Goal: Transaction & Acquisition: Purchase product/service

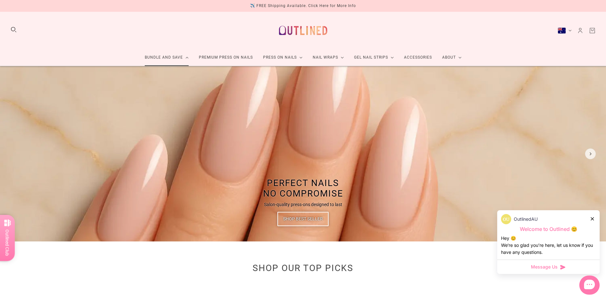
click at [595, 220] on div "OutlinedAU" at bounding box center [548, 219] width 95 height 10
click at [592, 220] on icon at bounding box center [592, 218] width 3 height 3
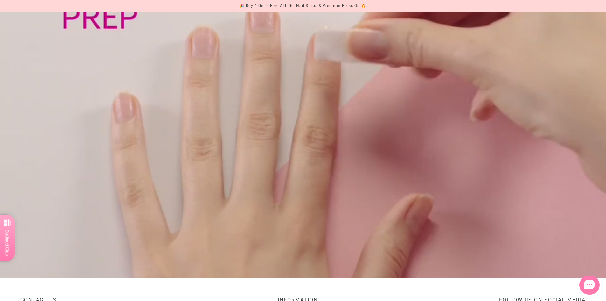
scroll to position [700, 0]
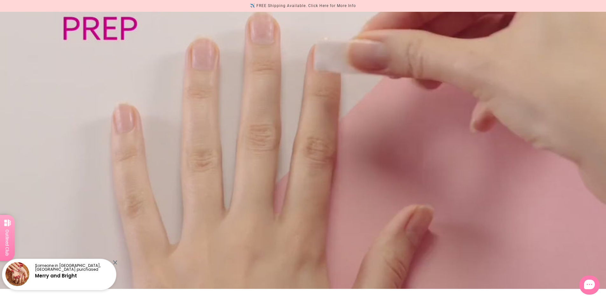
click at [117, 262] on div "Someone in Leda, Australia purchased Merry and Bright" at bounding box center [59, 272] width 118 height 38
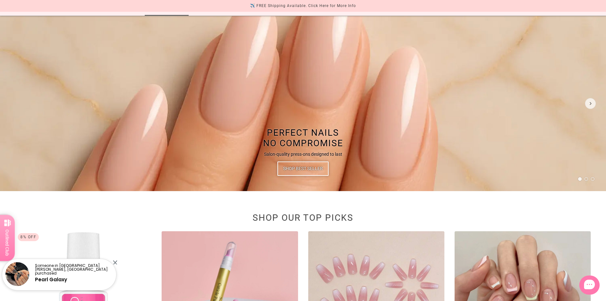
scroll to position [0, 0]
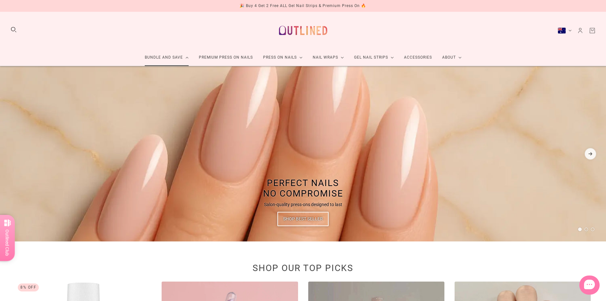
click at [593, 157] on div at bounding box center [590, 153] width 11 height 11
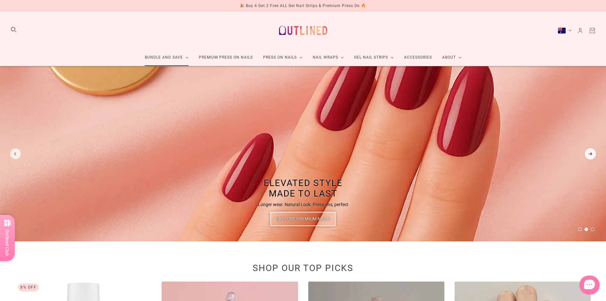
click at [593, 157] on div at bounding box center [590, 153] width 11 height 11
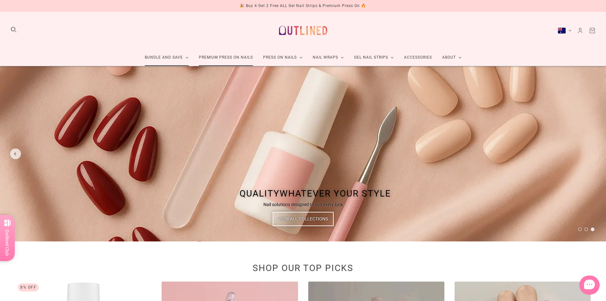
click at [240, 60] on link "Premium Press On Nails" at bounding box center [226, 57] width 64 height 17
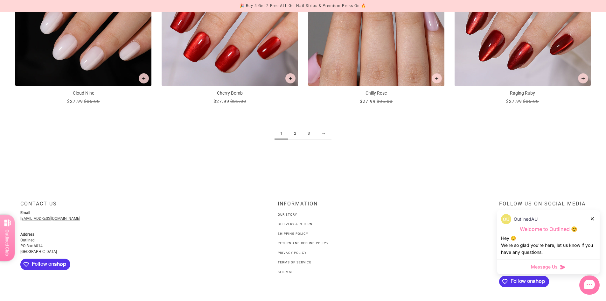
scroll to position [1018, 0]
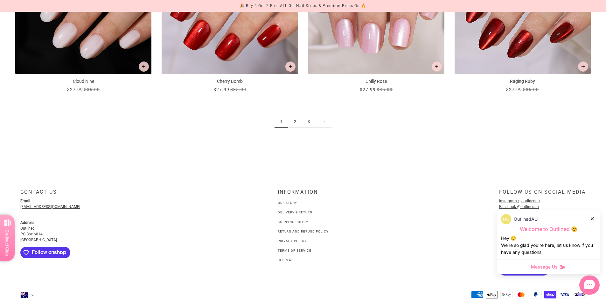
click at [293, 122] on link "2" at bounding box center [295, 122] width 14 height 12
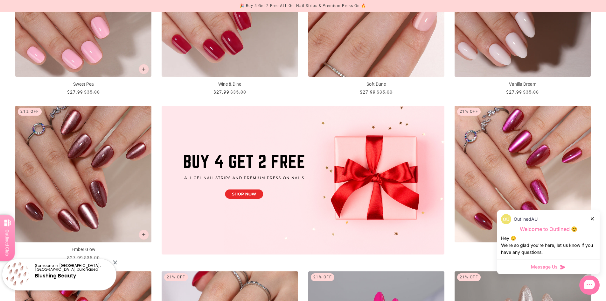
scroll to position [191, 0]
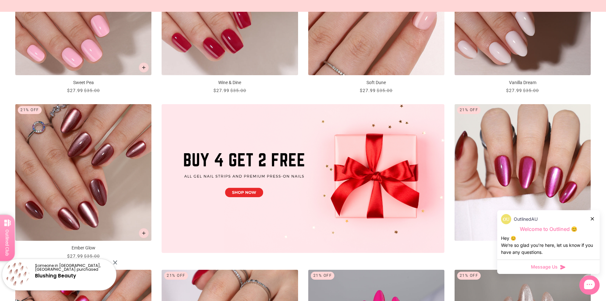
click at [591, 217] on icon at bounding box center [592, 218] width 3 height 3
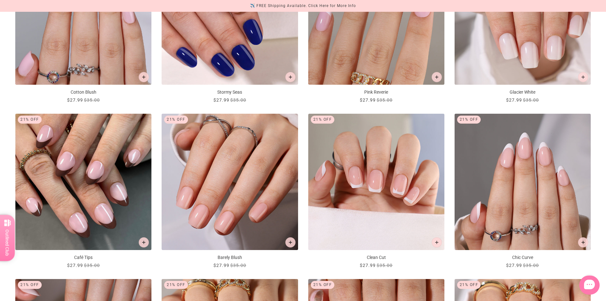
scroll to position [700, 0]
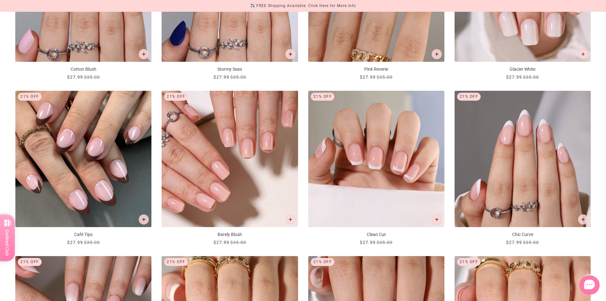
click at [244, 184] on img "Barely Blush" at bounding box center [230, 159] width 136 height 136
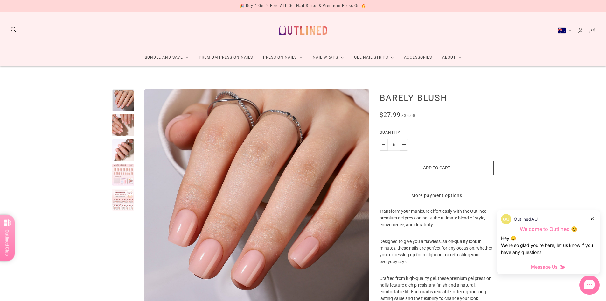
click at [124, 126] on div at bounding box center [123, 125] width 22 height 22
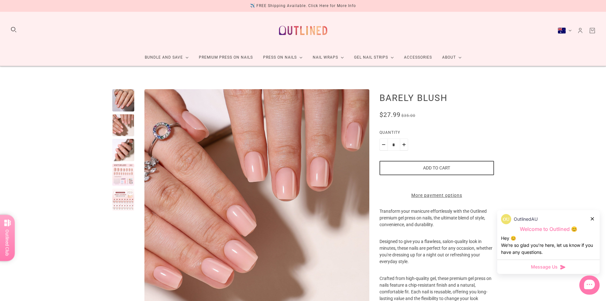
click at [124, 154] on div at bounding box center [123, 150] width 22 height 22
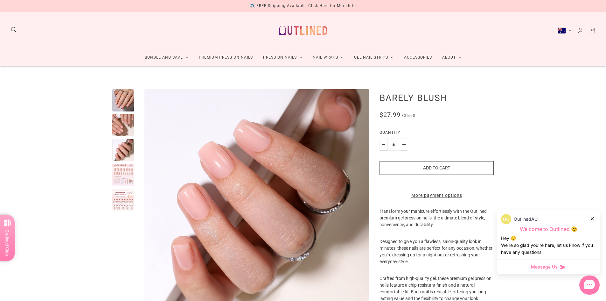
click at [123, 175] on div at bounding box center [123, 175] width 22 height 22
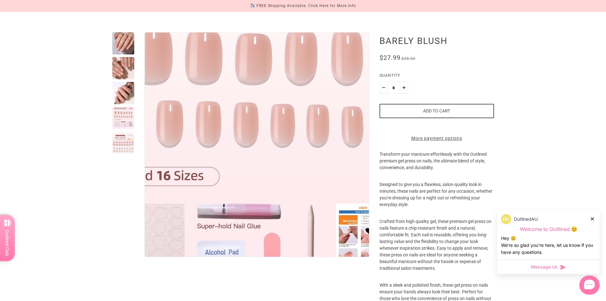
scroll to position [64, 0]
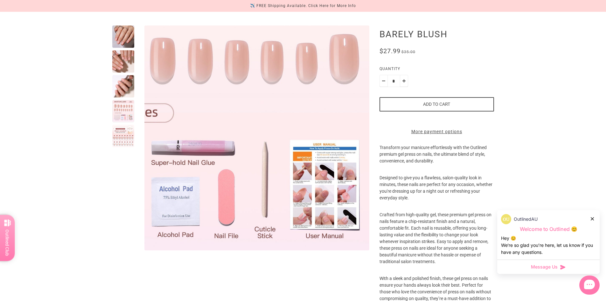
click at [345, 219] on img "Enlarge product image" at bounding box center [195, 81] width 382 height 382
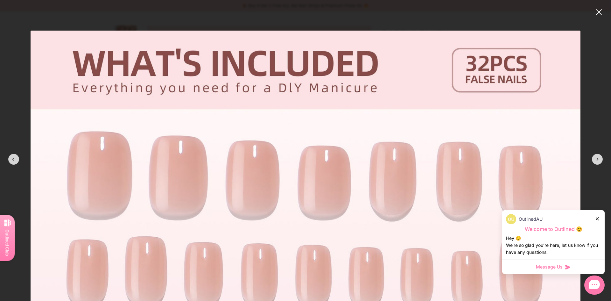
scroll to position [32, 0]
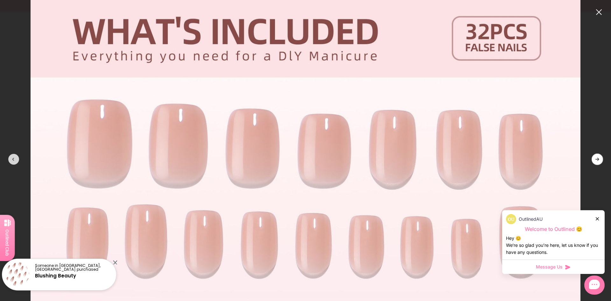
click at [600, 159] on div at bounding box center [596, 158] width 11 height 11
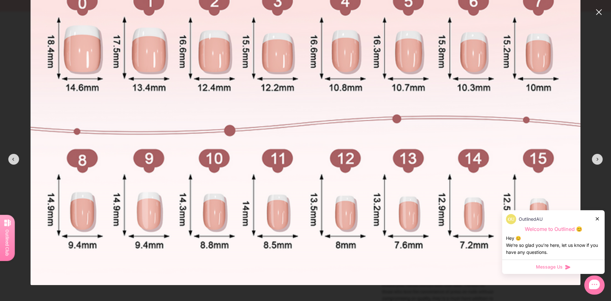
scroll to position [305, 0]
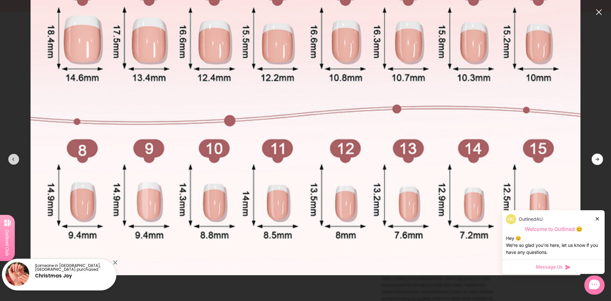
click at [597, 160] on div at bounding box center [596, 158] width 11 height 11
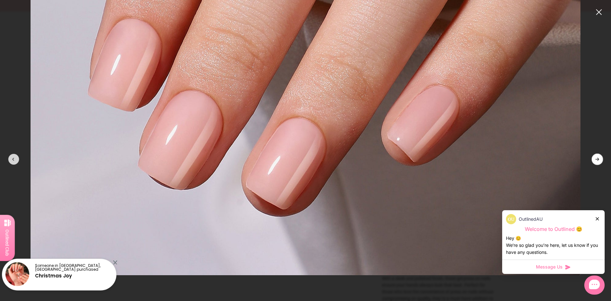
click at [597, 160] on div at bounding box center [596, 158] width 11 height 11
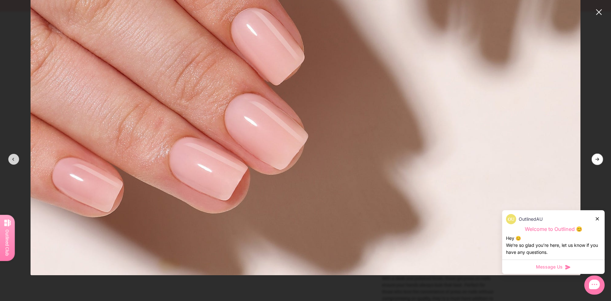
click at [595, 159] on div at bounding box center [596, 158] width 11 height 11
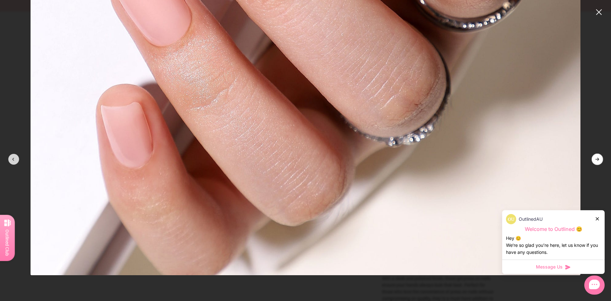
click at [596, 160] on div at bounding box center [596, 158] width 11 height 11
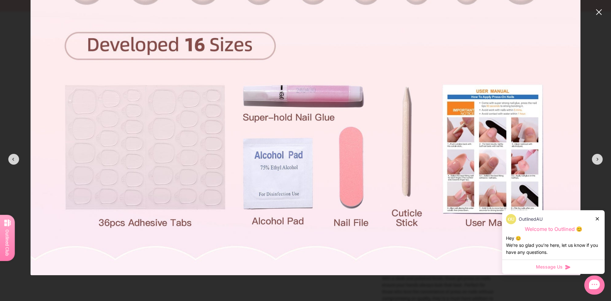
click at [509, 146] on img at bounding box center [306, 0] width 550 height 550
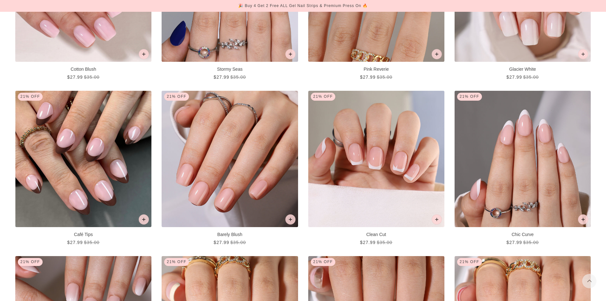
scroll to position [700, 0]
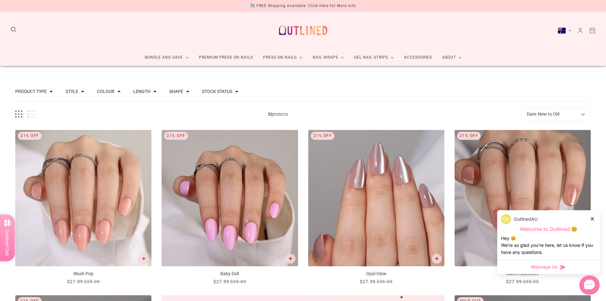
click at [568, 30] on button "Australia (AUD $)" at bounding box center [565, 30] width 14 height 6
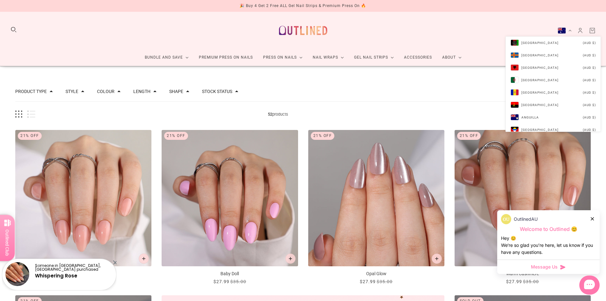
click at [570, 31] on button "Australia (AUD $)" at bounding box center [565, 30] width 14 height 6
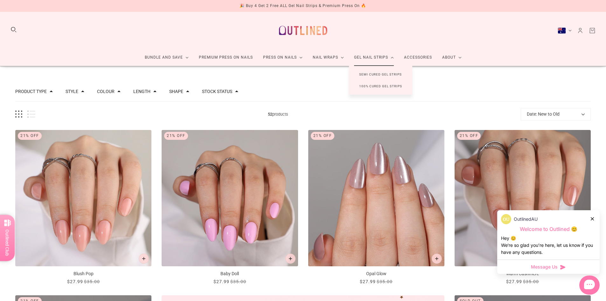
click at [369, 61] on link "Gel Nail Strips" at bounding box center [374, 57] width 50 height 17
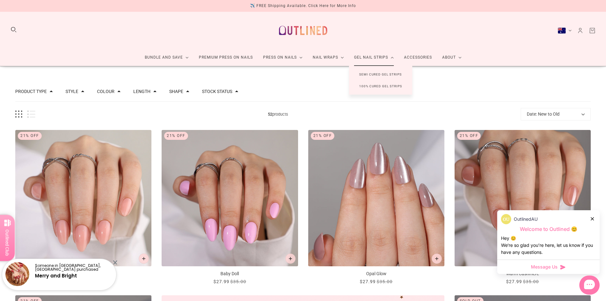
click at [369, 58] on link "Gel Nail Strips" at bounding box center [374, 57] width 50 height 17
click at [370, 75] on link "Semi Cured Gel Strips" at bounding box center [380, 74] width 63 height 12
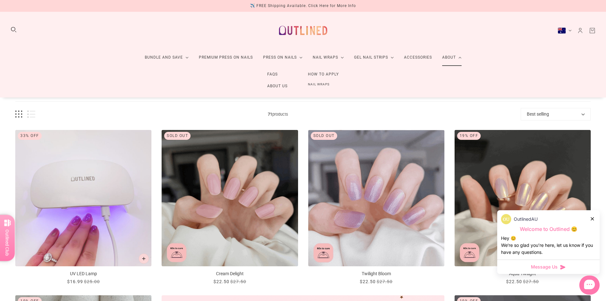
click at [451, 58] on link "About" at bounding box center [452, 57] width 30 height 17
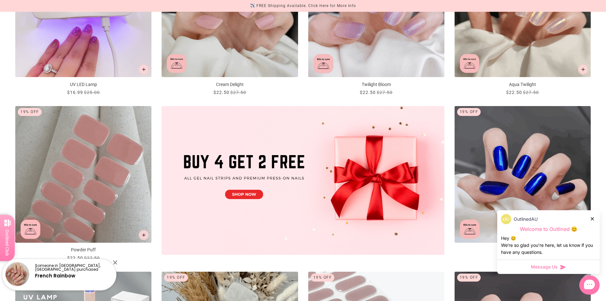
scroll to position [191, 0]
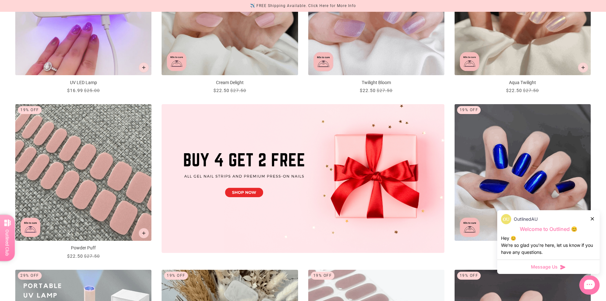
click at [113, 175] on img "Powder Puff" at bounding box center [83, 172] width 136 height 136
